Goal: Communication & Community: Answer question/provide support

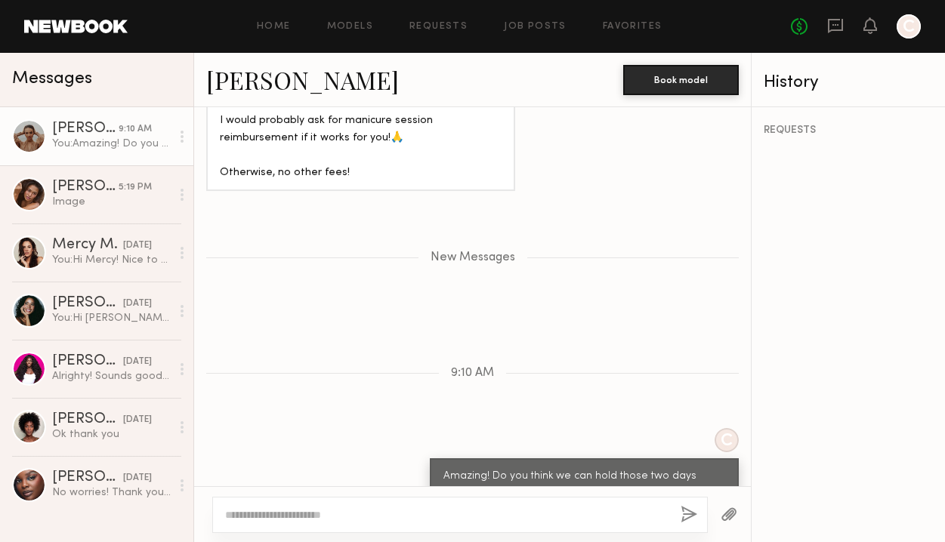
scroll to position [2685, 0]
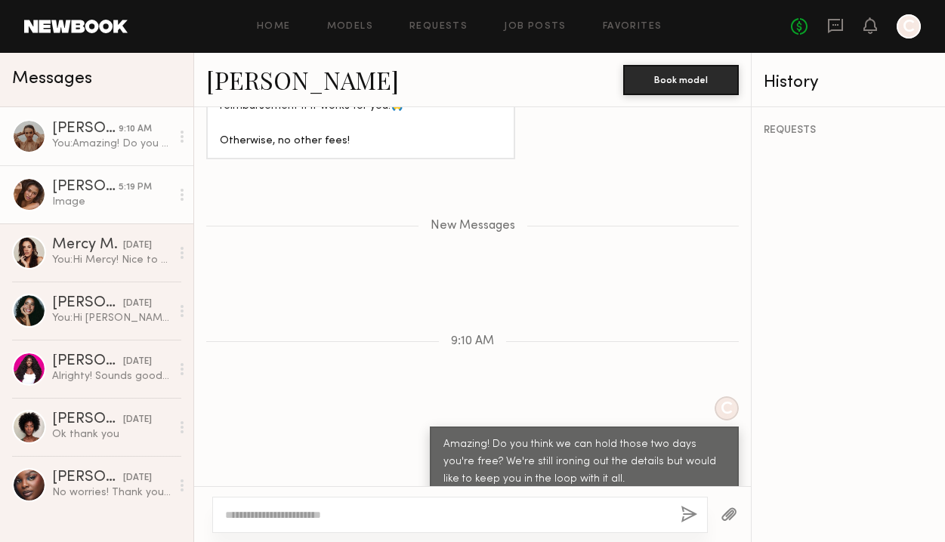
click at [136, 217] on link "Kayla B. 5:19 PM Image" at bounding box center [96, 194] width 193 height 58
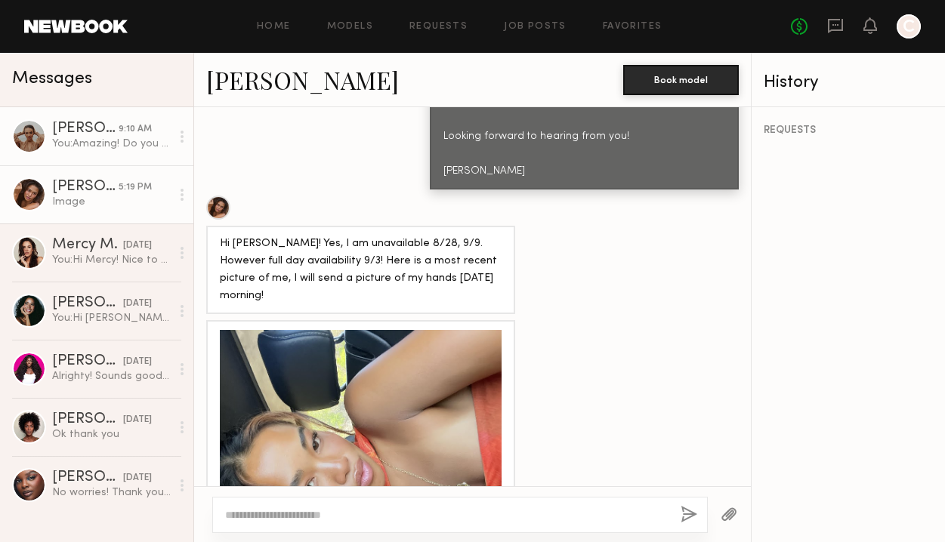
scroll to position [1029, 0]
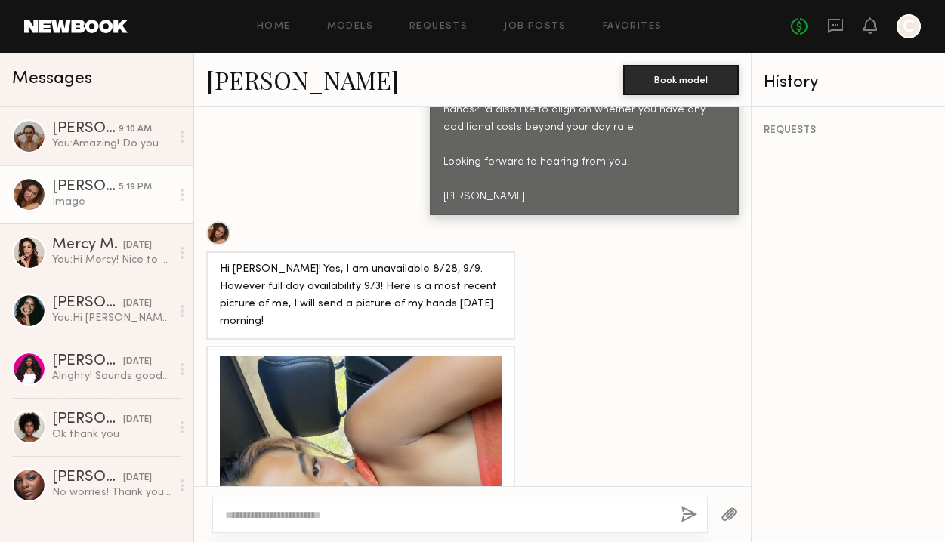
click at [97, 140] on div "You: Amazing! Do you think we can hold those two days you're free? We're still …" at bounding box center [111, 144] width 119 height 14
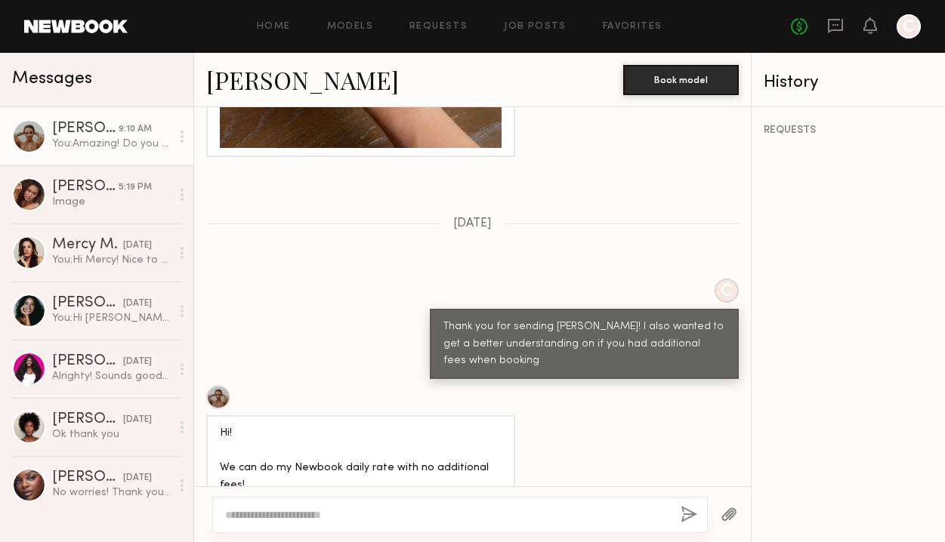
scroll to position [2349, 0]
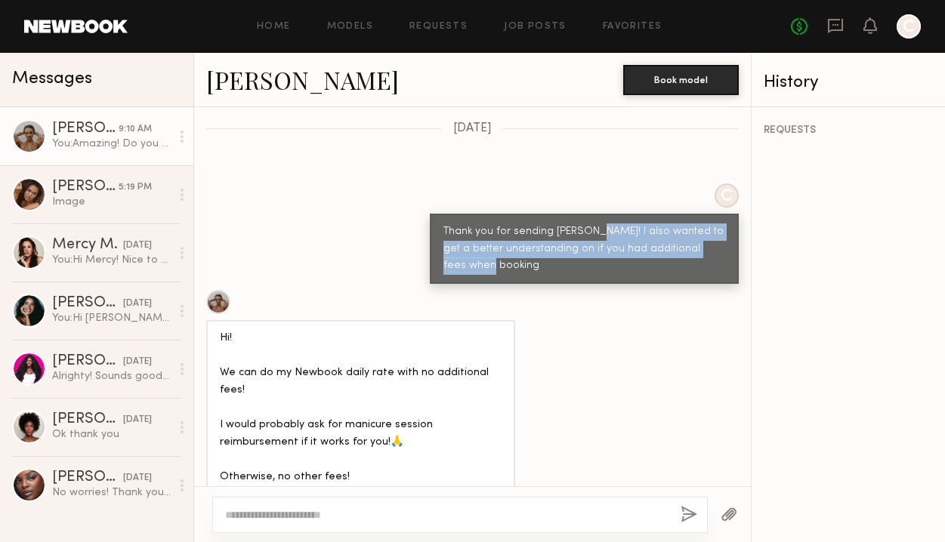
drag, startPoint x: 577, startPoint y: 200, endPoint x: 718, endPoint y: 223, distance: 143.0
click at [718, 223] on div "Thank you for sending [PERSON_NAME]! I also wanted to get a better understandin…" at bounding box center [584, 249] width 309 height 71
copy div "also wanted to get a better understanding on if you had additional fees when bo…"
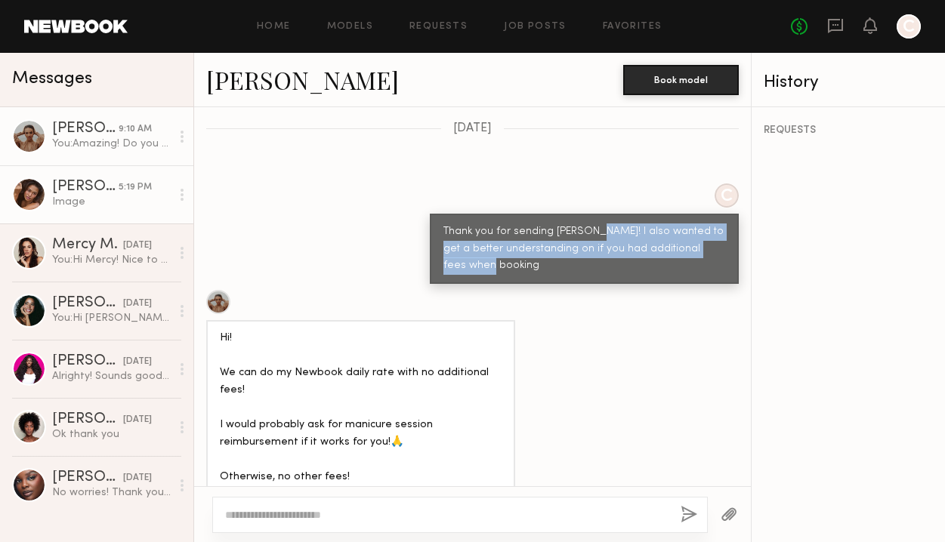
click at [101, 187] on div "[PERSON_NAME]" at bounding box center [85, 187] width 66 height 15
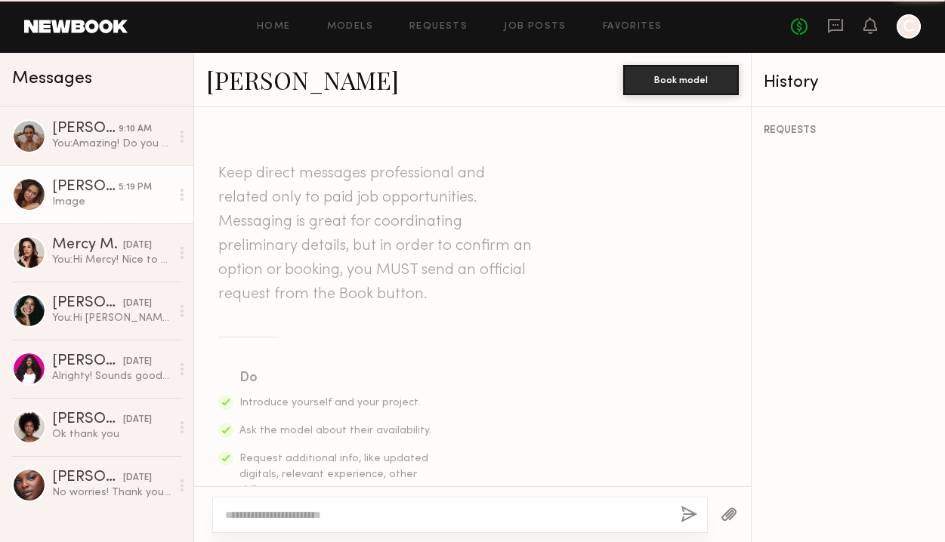
scroll to position [1577, 0]
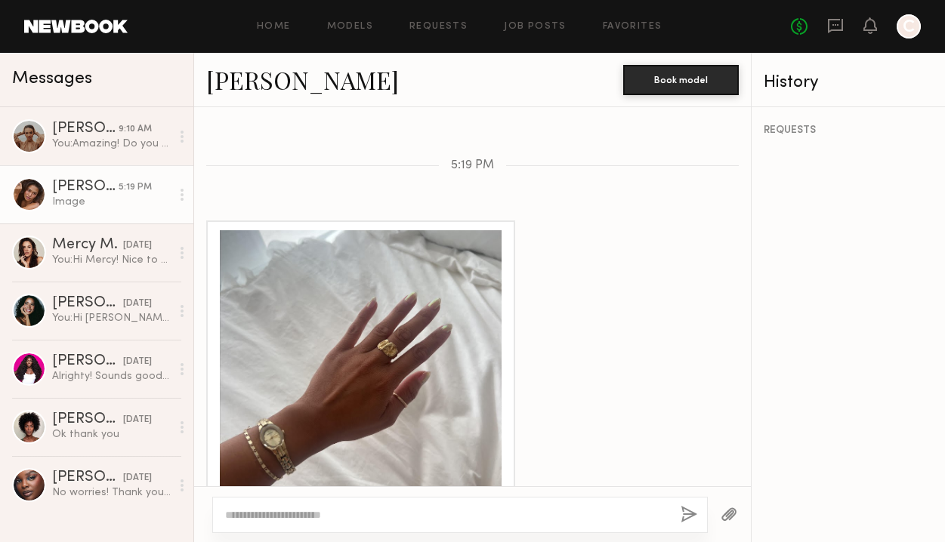
click at [406, 511] on textarea at bounding box center [446, 514] width 443 height 15
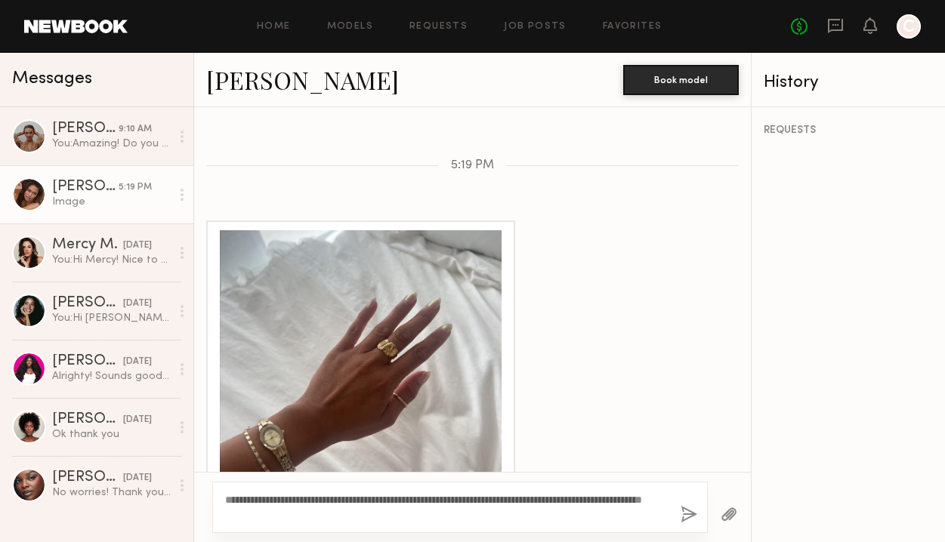
click at [359, 497] on textarea "**********" at bounding box center [446, 507] width 443 height 30
click at [425, 516] on textarea "**********" at bounding box center [446, 507] width 443 height 30
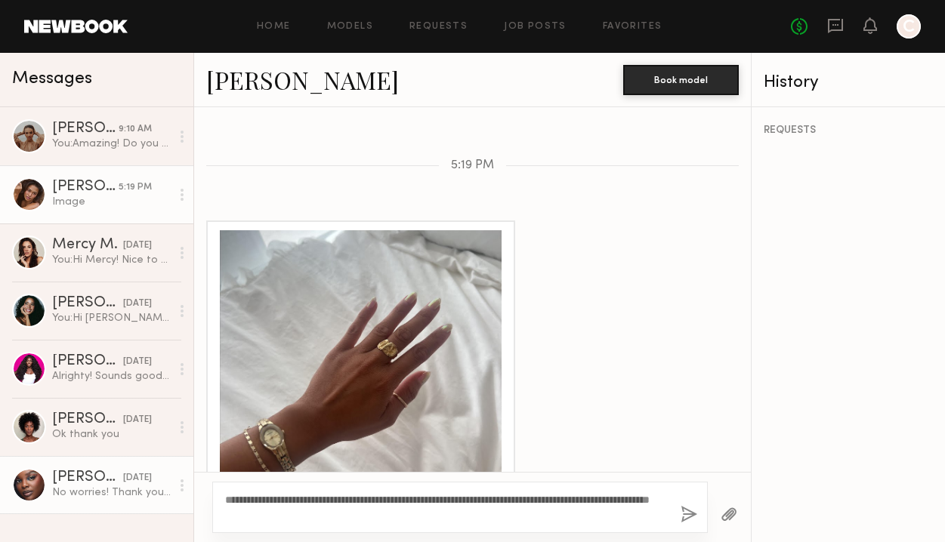
type textarea "**********"
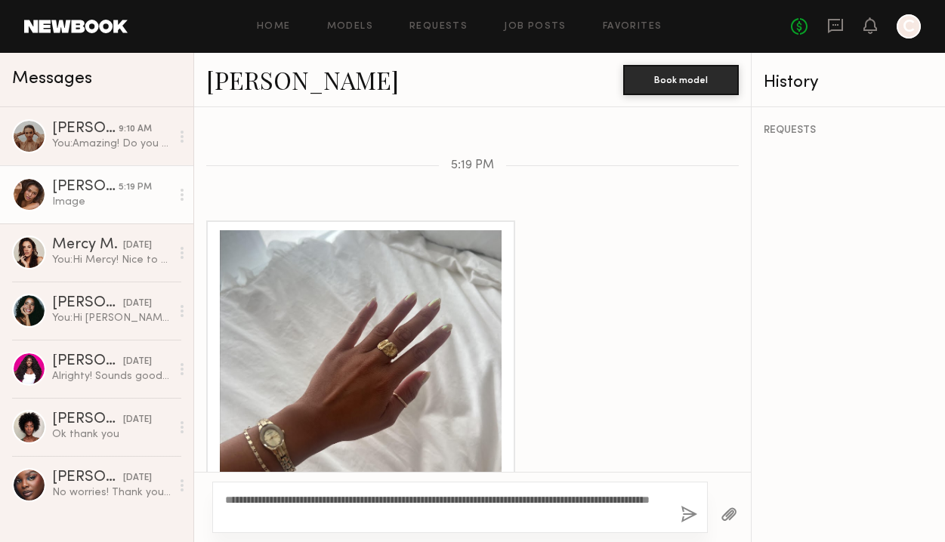
click at [691, 517] on button "button" at bounding box center [688, 515] width 17 height 19
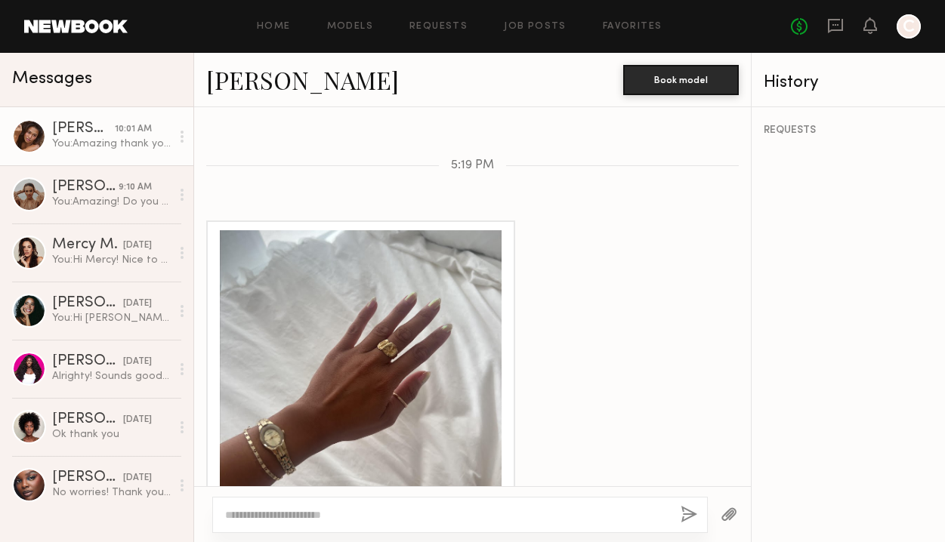
scroll to position [1866, 0]
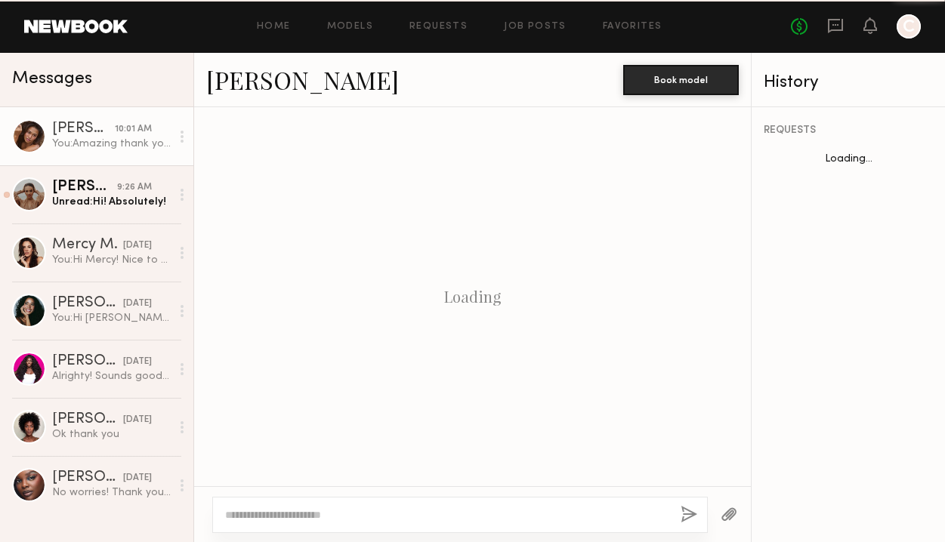
scroll to position [1751, 0]
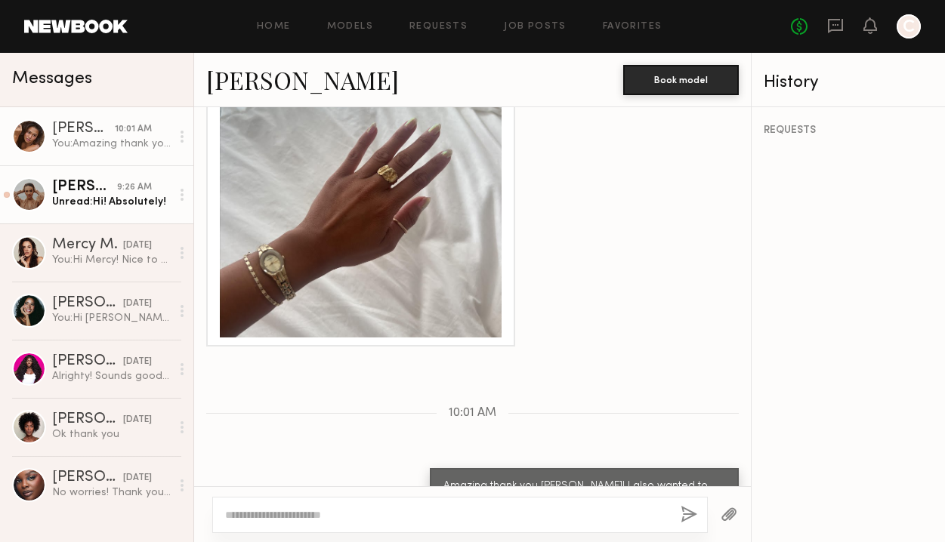
click at [129, 205] on div "Unread: Hi! Absolutely!" at bounding box center [111, 202] width 119 height 14
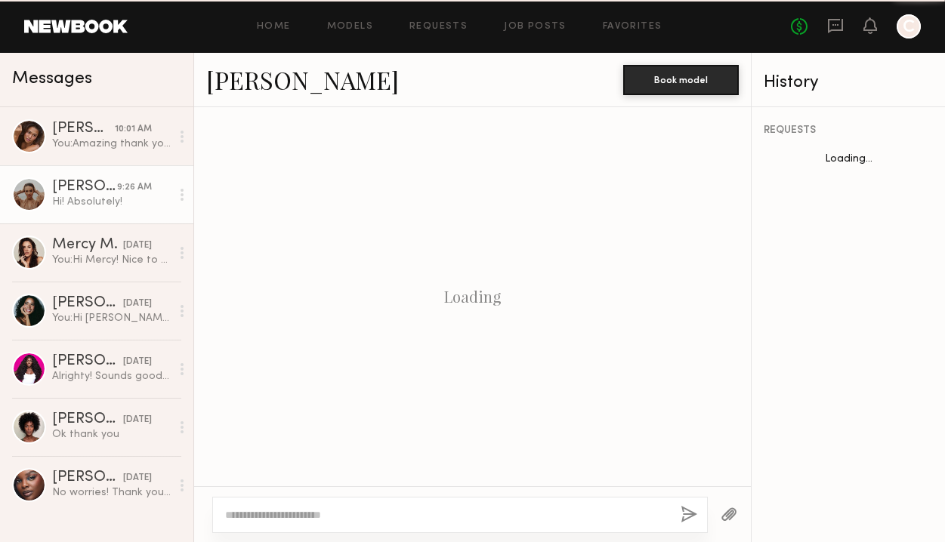
scroll to position [2570, 0]
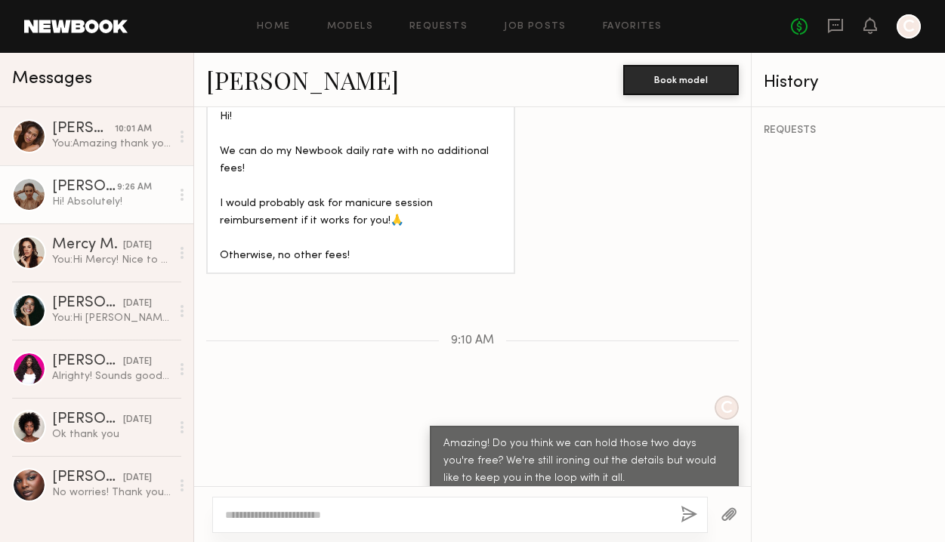
click at [398, 516] on textarea at bounding box center [446, 514] width 443 height 15
type textarea "**********"
click at [694, 517] on button "button" at bounding box center [688, 515] width 17 height 19
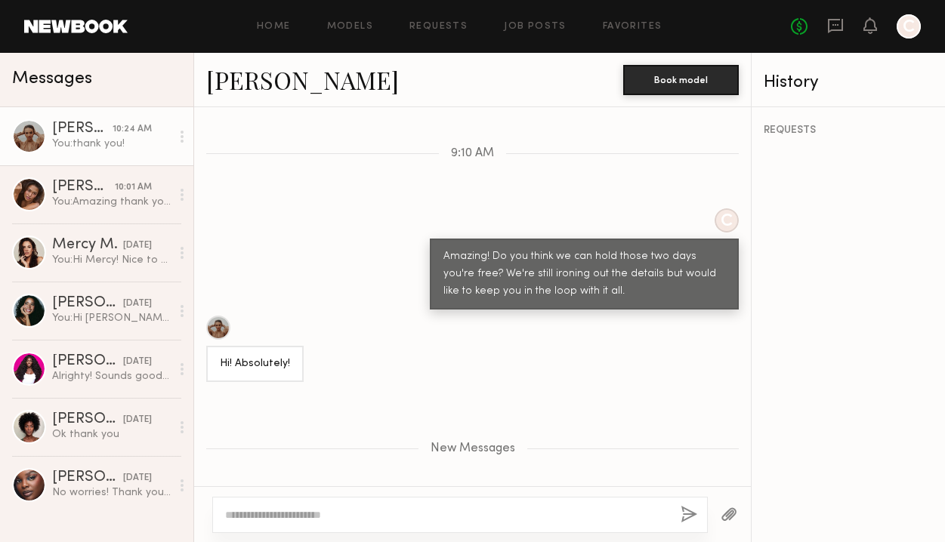
click at [119, 153] on link "[PERSON_NAME] 10:24 AM You: thank you!" at bounding box center [96, 136] width 193 height 58
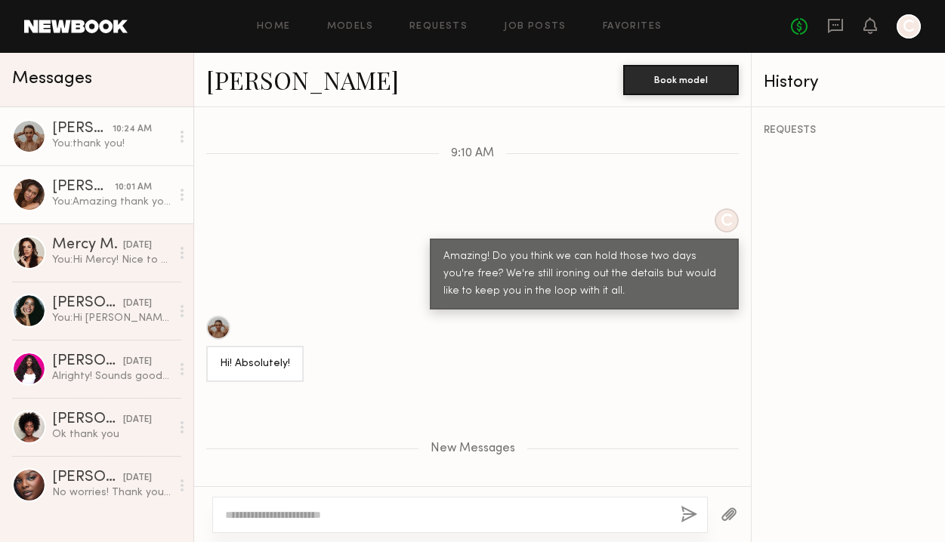
click at [125, 175] on link "[PERSON_NAME] 10:01 AM You: Amazing thank you [PERSON_NAME]! I also wanted to g…" at bounding box center [96, 194] width 193 height 58
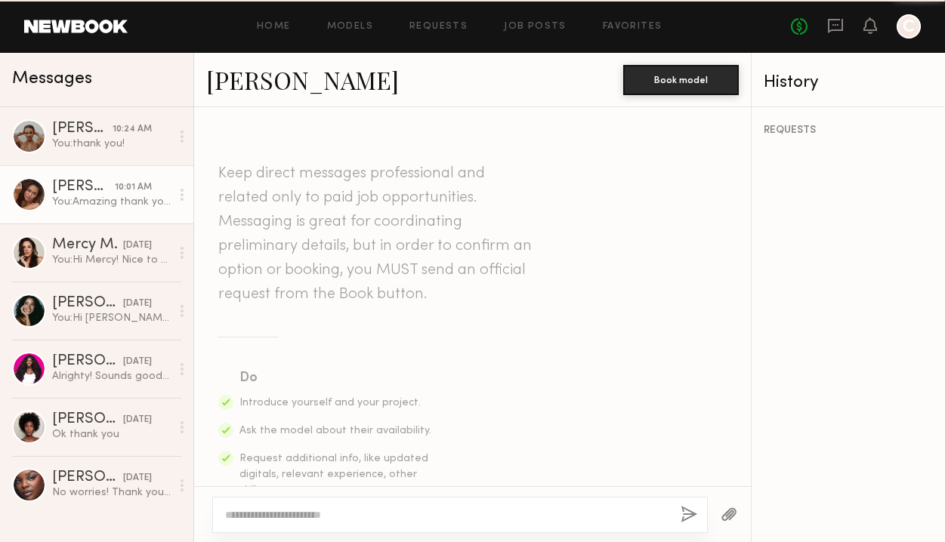
scroll to position [1751, 0]
